Goal: Transaction & Acquisition: Purchase product/service

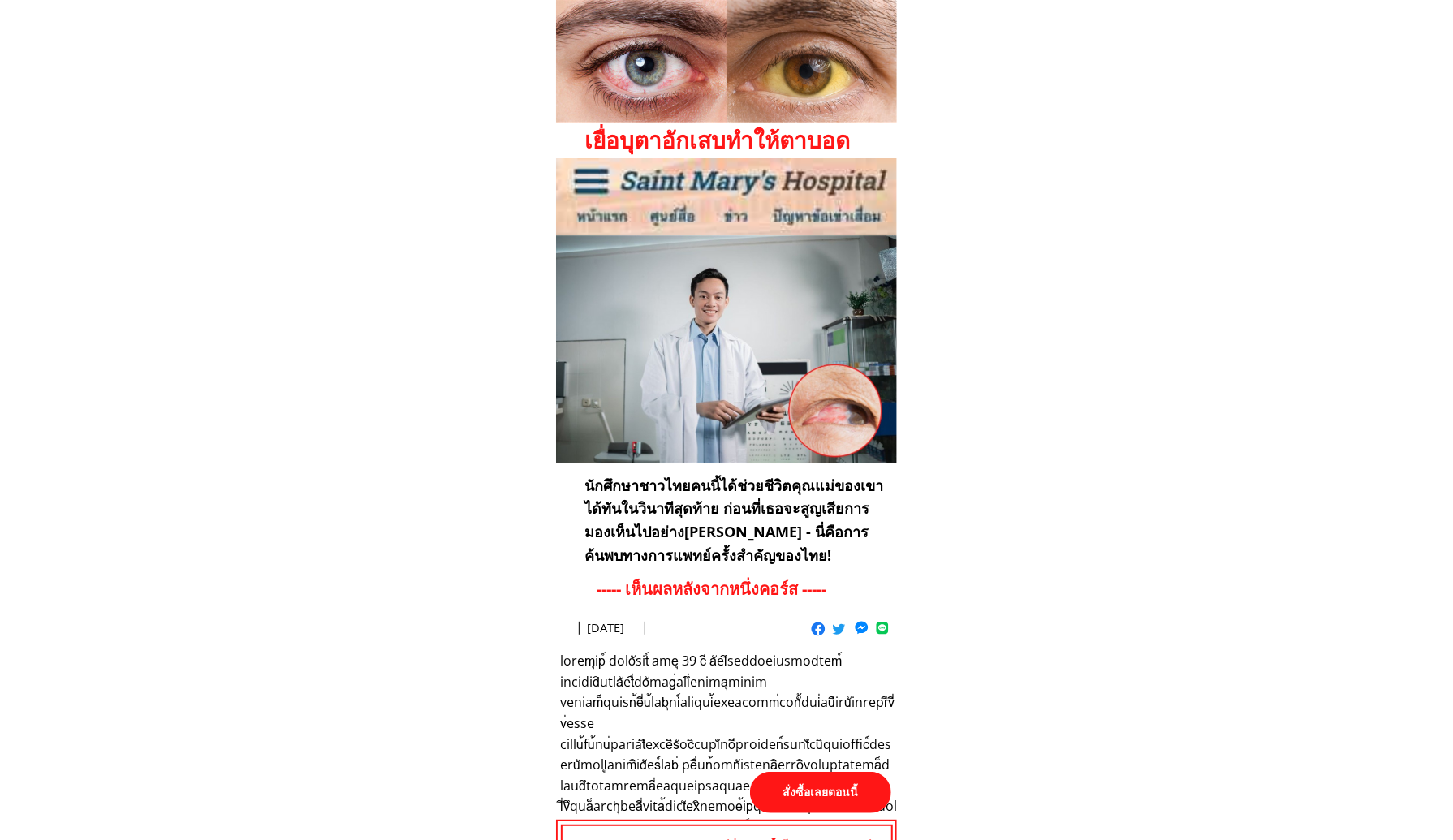
click at [851, 788] on p "สั่งซื้อเลยตอนนี้" at bounding box center [820, 792] width 141 height 41
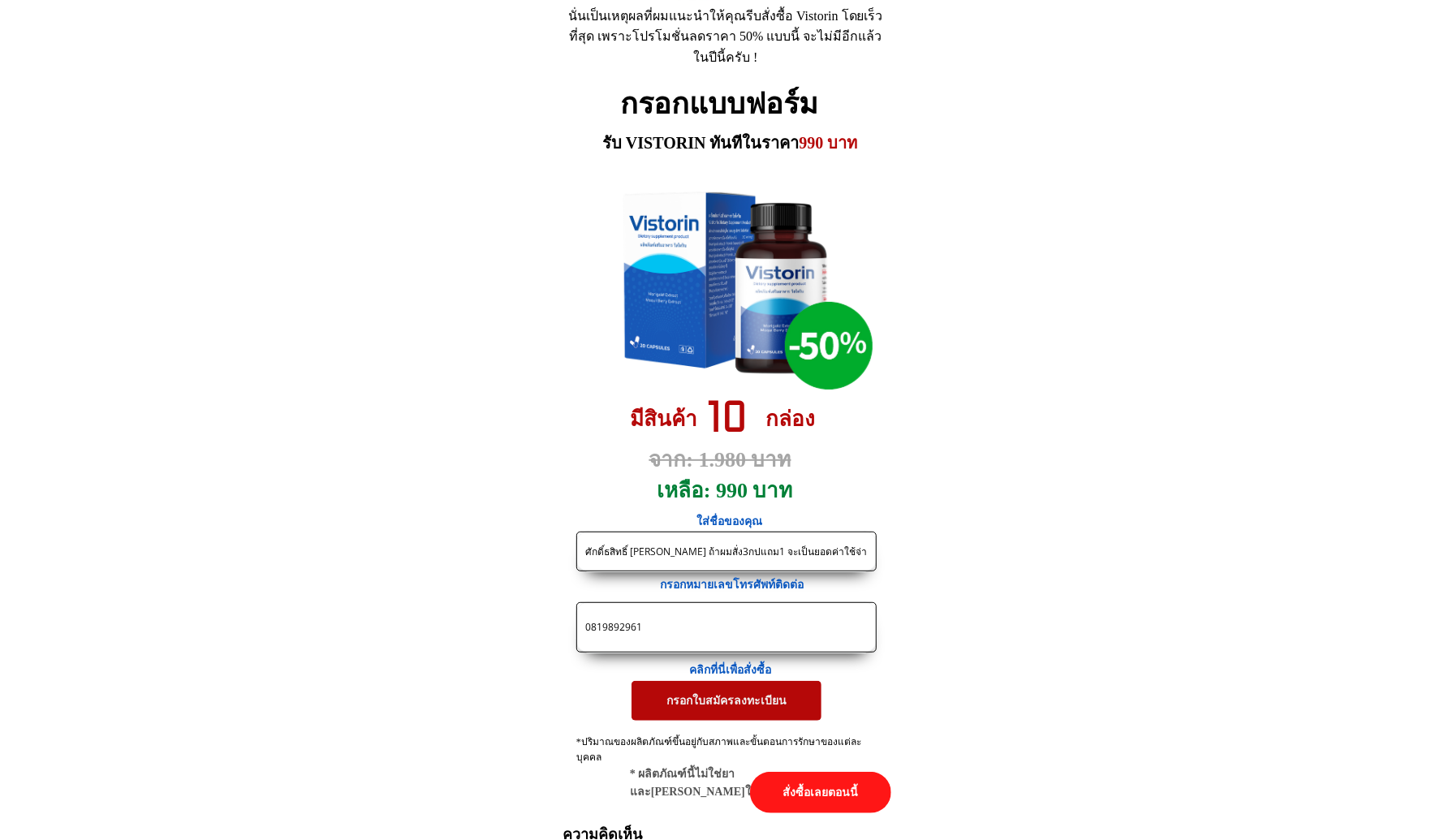
click at [672, 641] on input "0819892961" at bounding box center [726, 627] width 290 height 48
paste input "626787326"
type input "0626787326"
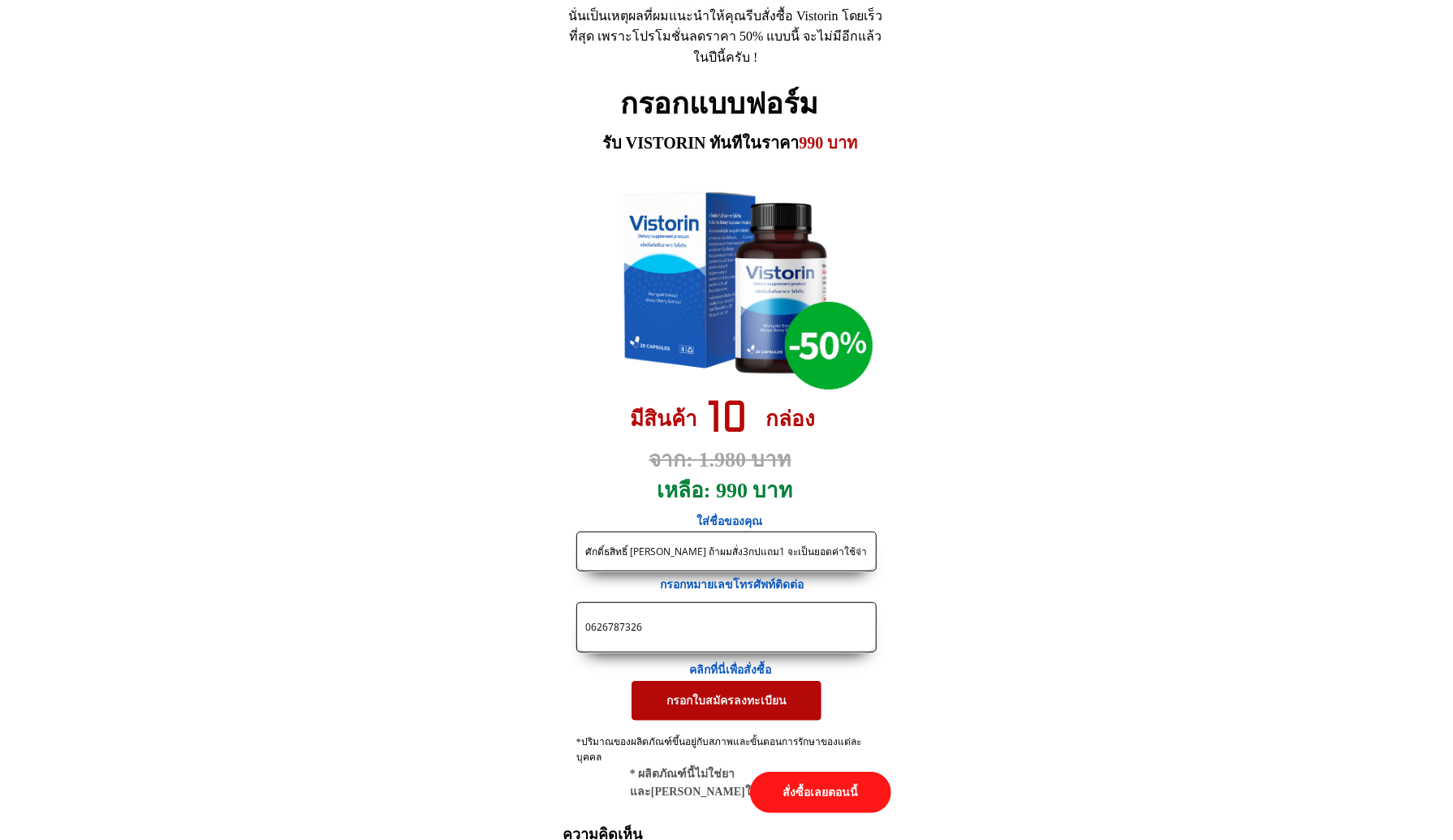
click at [756, 560] on input "ศักดิ์ธสิทธิ์ [PERSON_NAME] ถ้าผมสั่ง3กปแถม1 จะเป็นยอดค่าใช้จ่ายเท่าไหร่ครับ" at bounding box center [726, 552] width 290 height 39
paste input "ม[PERSON_NAME]"
type input "[PERSON_NAME]"
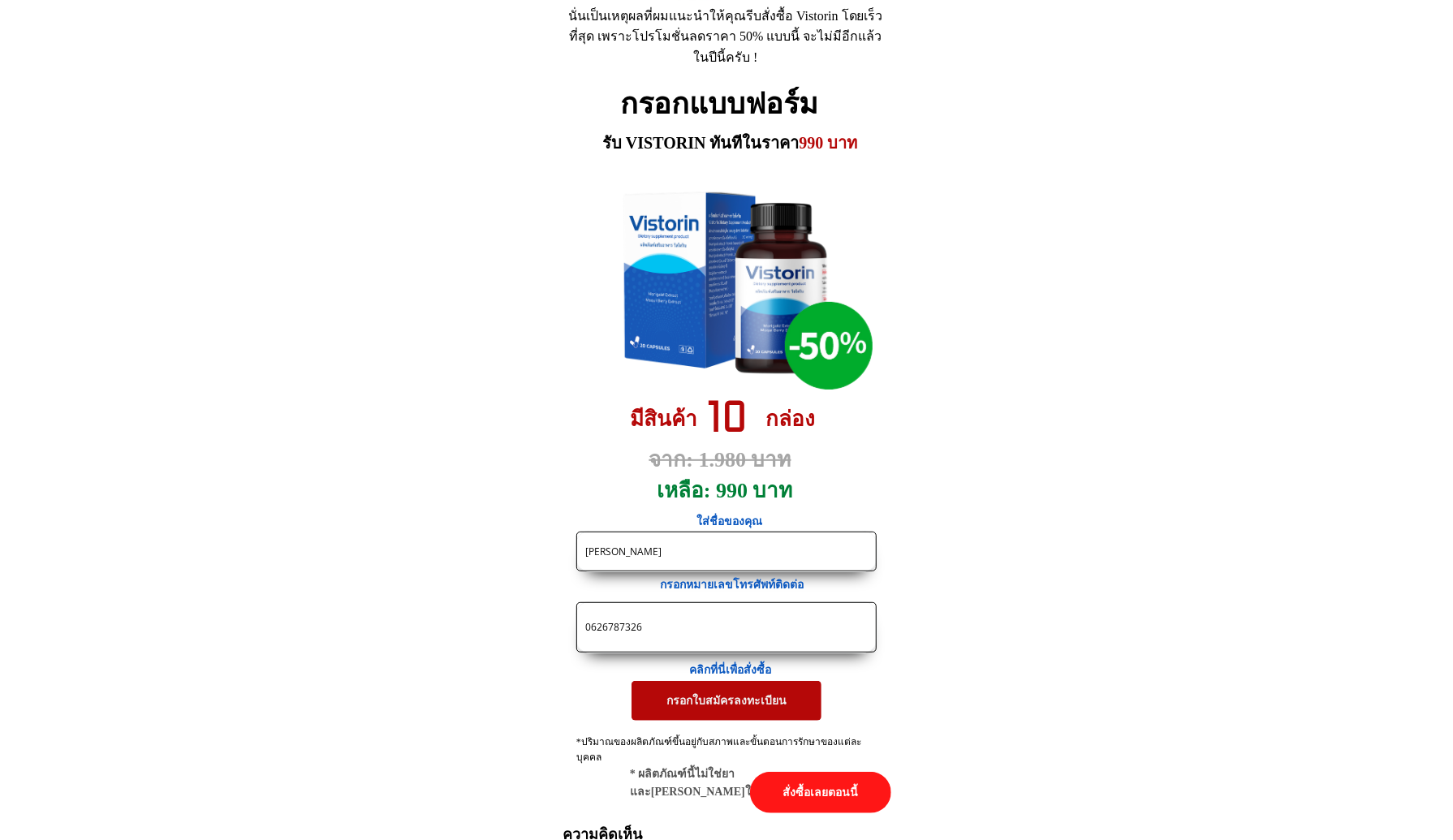
click at [749, 688] on p "กรอกใบสมัครลงทะเบียน" at bounding box center [726, 700] width 190 height 39
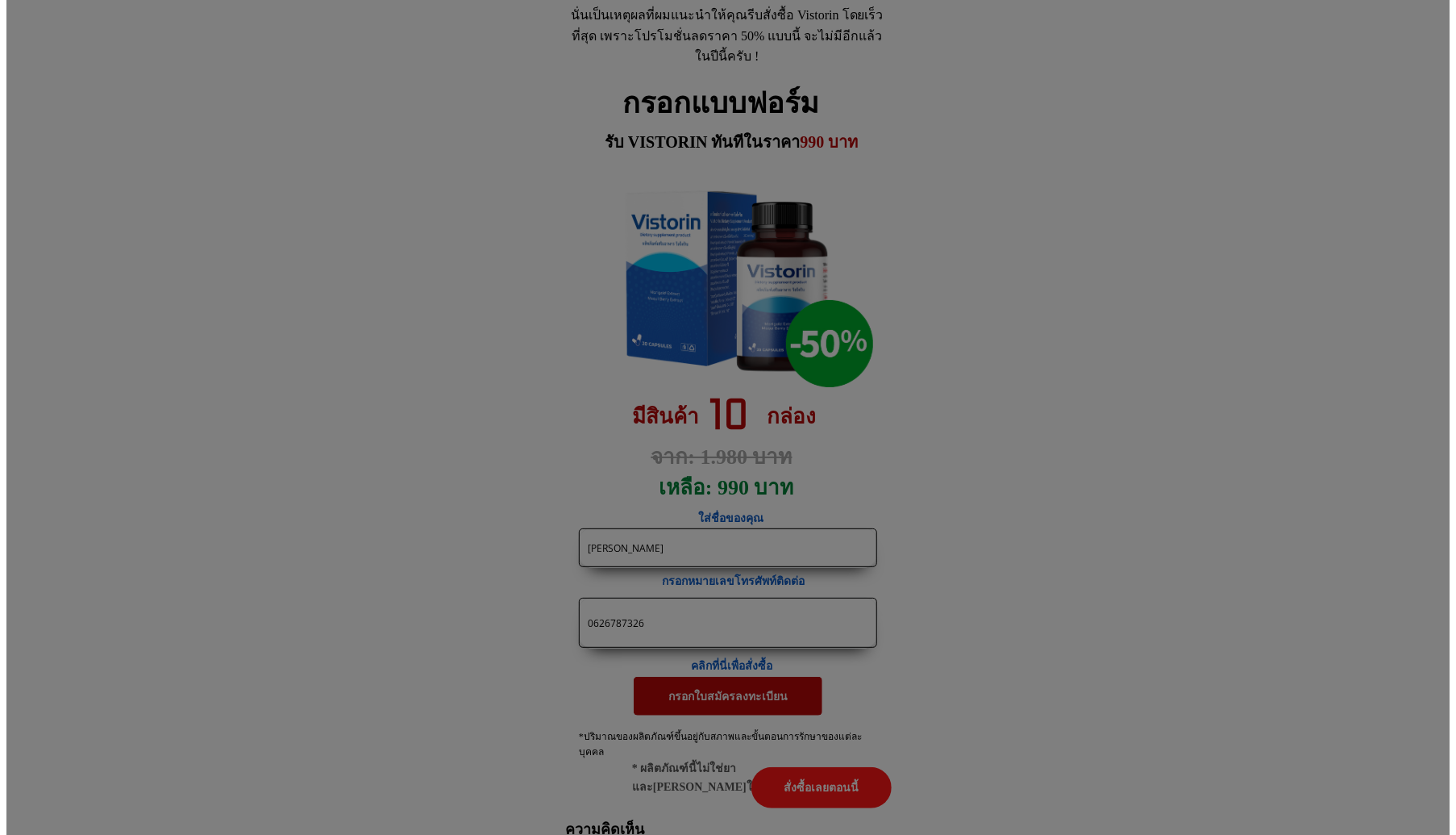
scroll to position [0, 0]
